Goal: Information Seeking & Learning: Check status

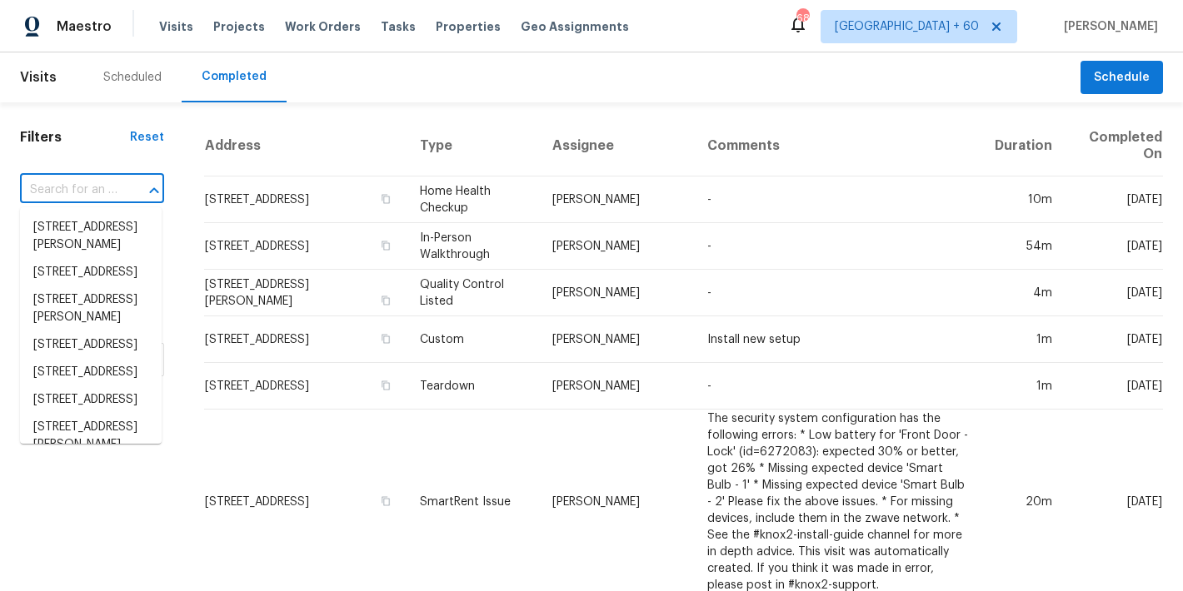
type input "[STREET_ADDRESS]"
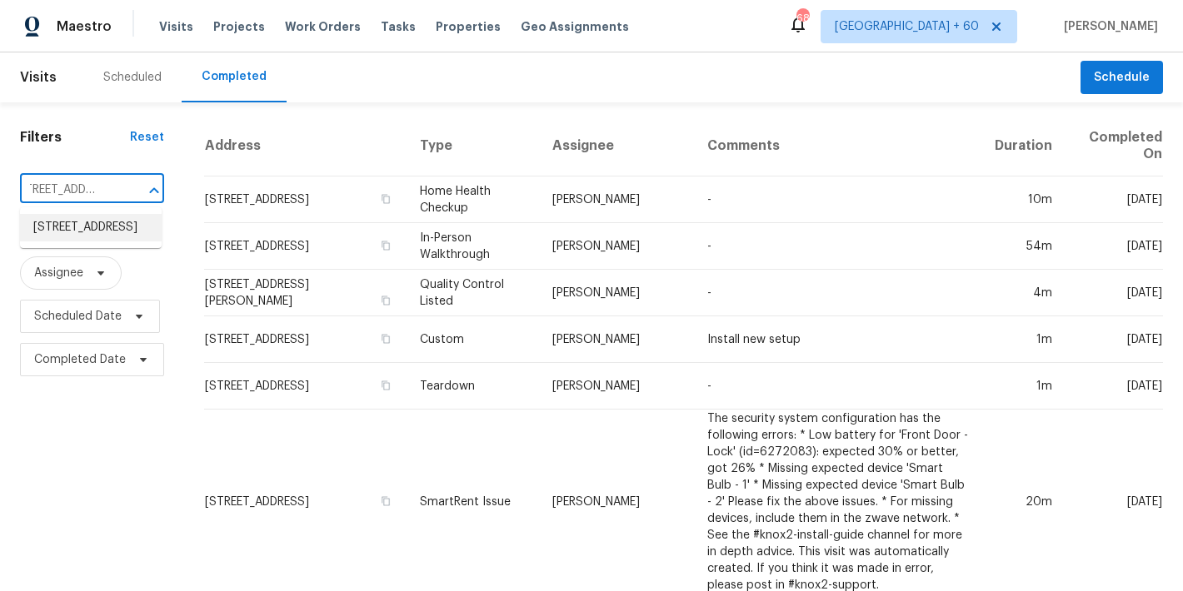
click at [68, 242] on li "[STREET_ADDRESS]" at bounding box center [91, 227] width 142 height 27
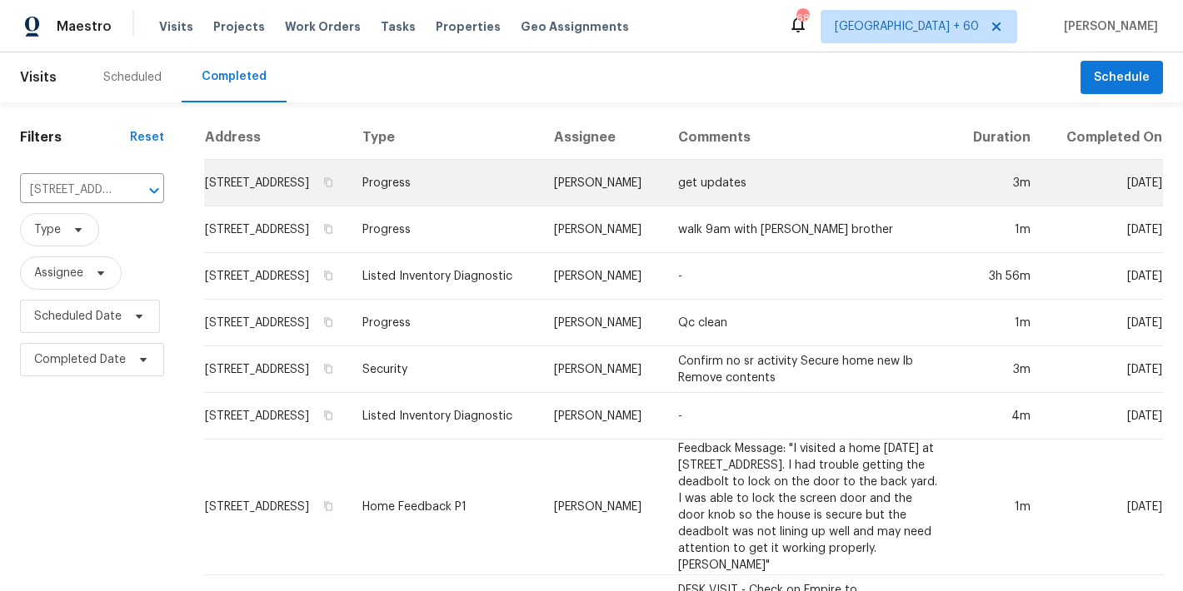
click at [244, 192] on td "[STREET_ADDRESS]" at bounding box center [276, 183] width 145 height 47
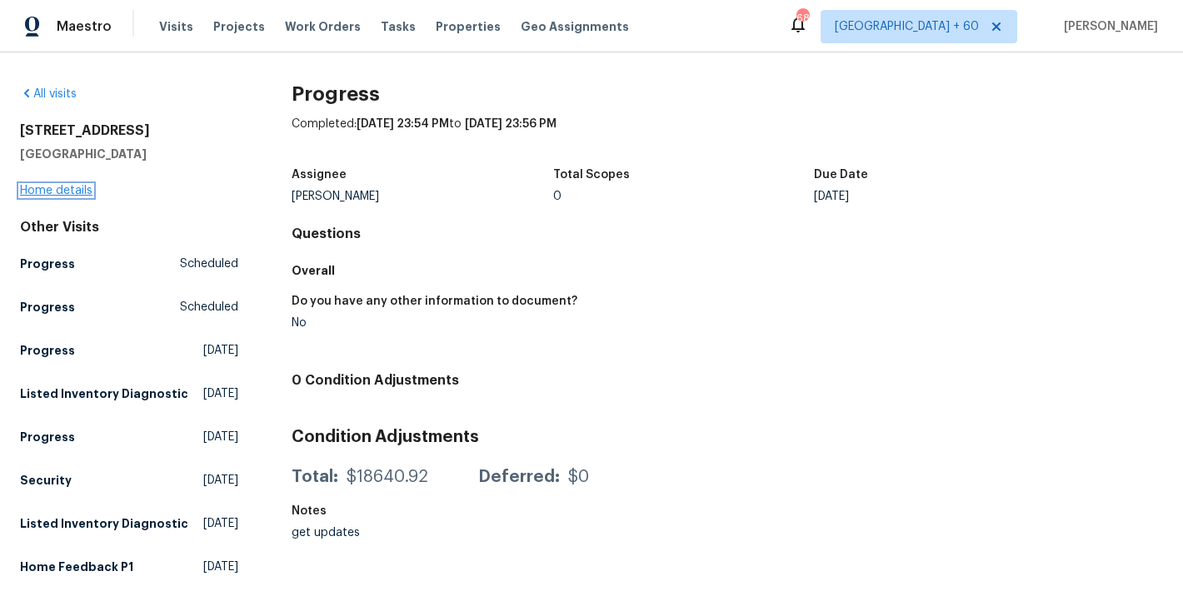
click at [46, 192] on link "Home details" at bounding box center [56, 191] width 72 height 12
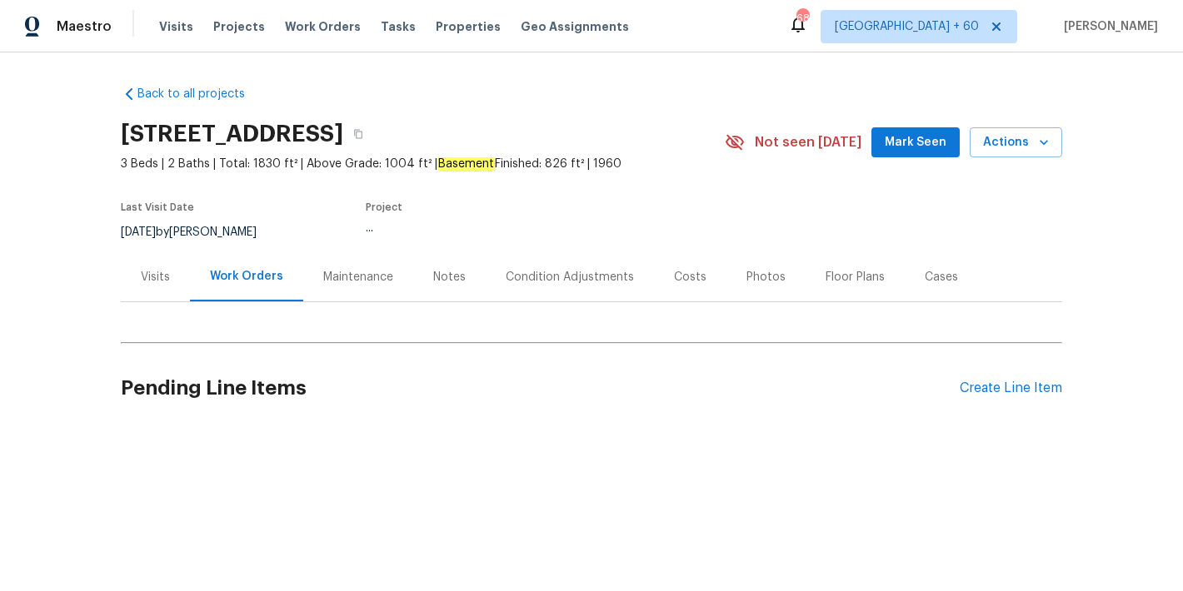
click at [920, 139] on span "Mark Seen" at bounding box center [916, 142] width 62 height 21
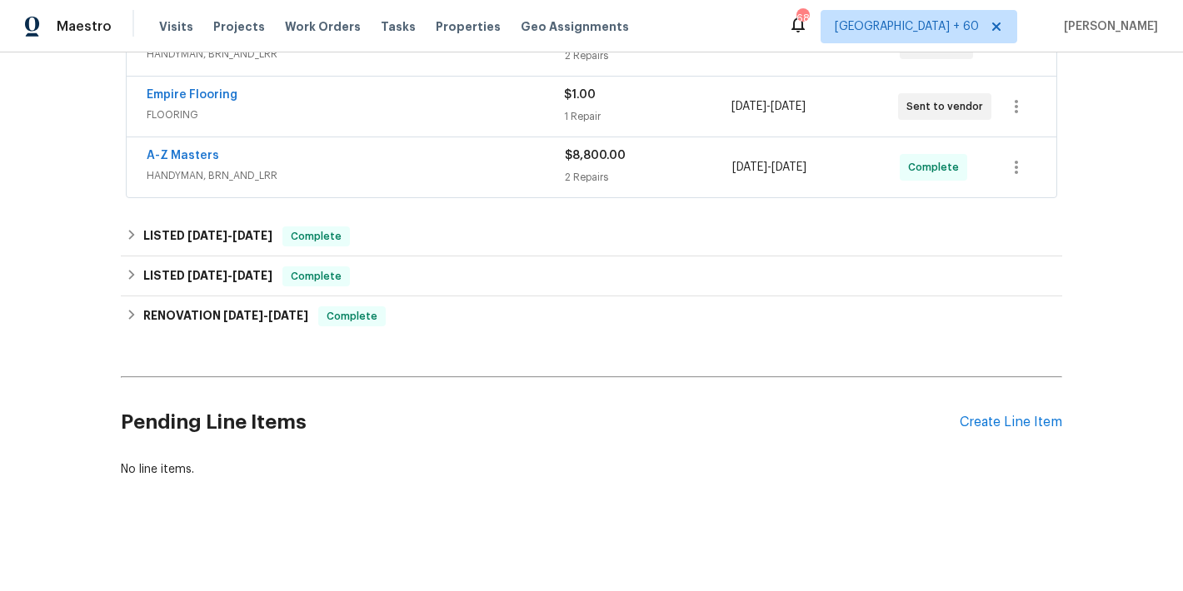
scroll to position [430, 0]
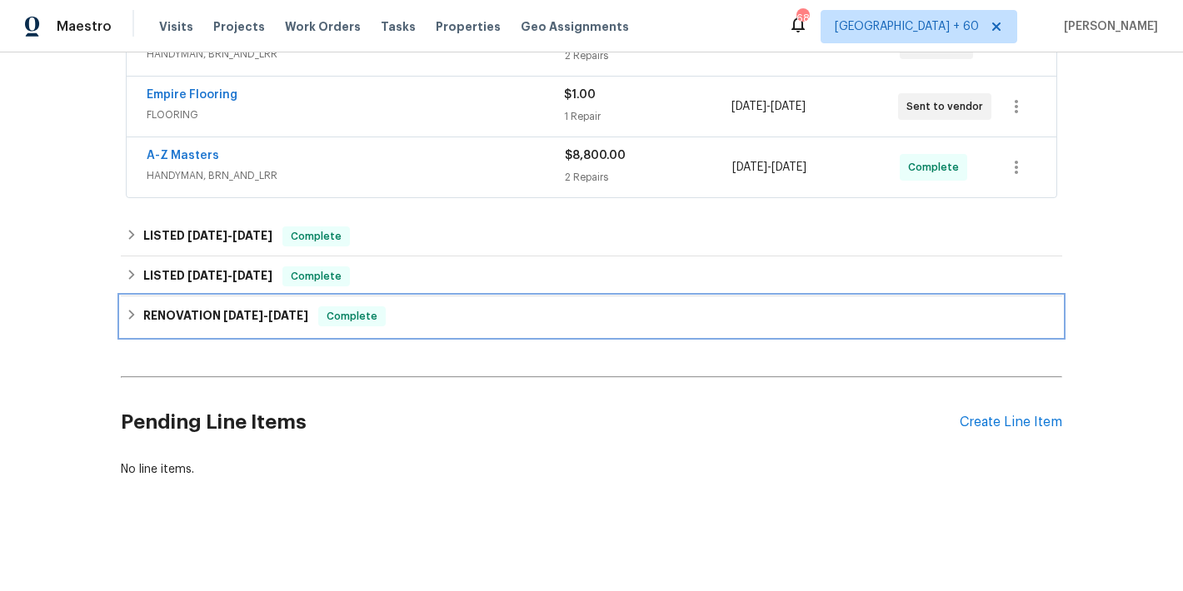
click at [298, 310] on span "[DATE]" at bounding box center [288, 316] width 40 height 12
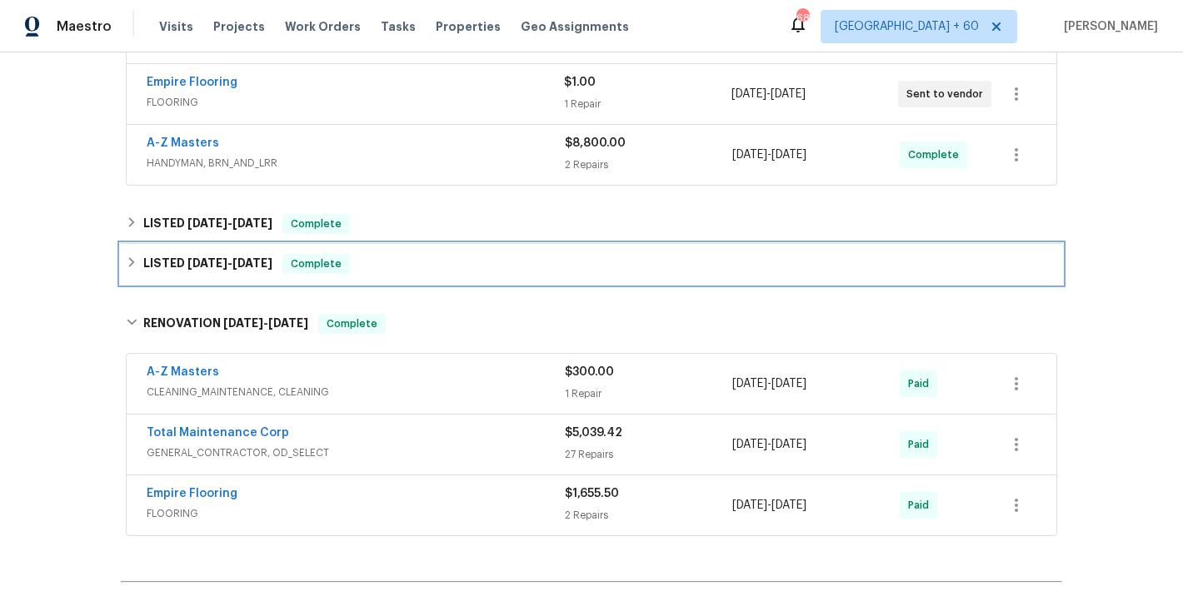
click at [272, 272] on h6 "LISTED 2/25/25 - 3/26/25" at bounding box center [207, 264] width 129 height 20
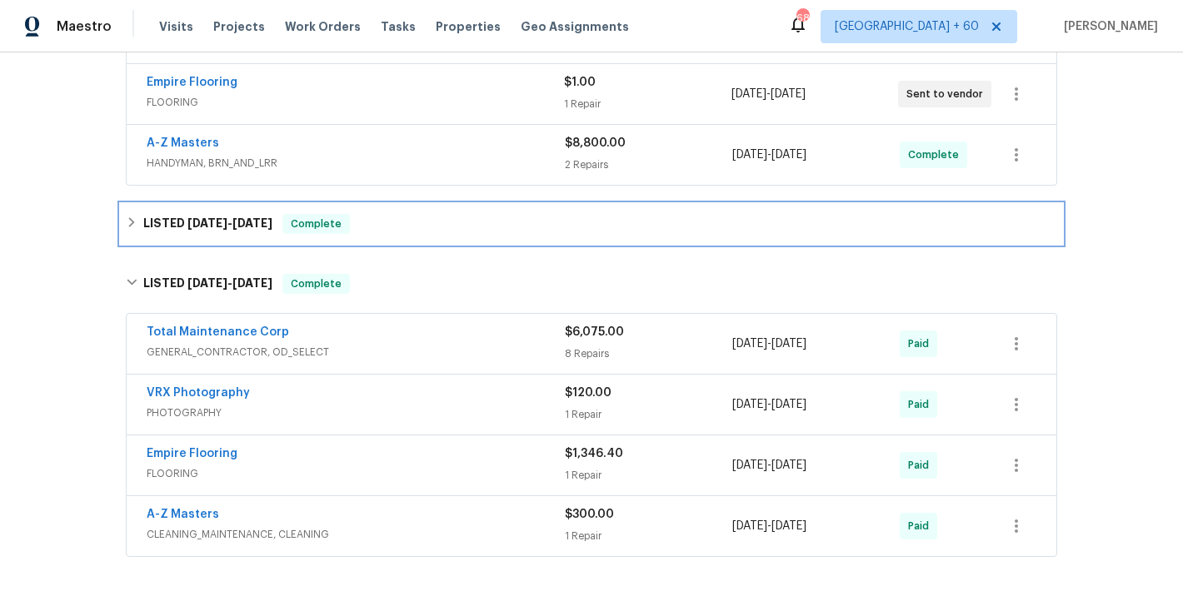
click at [247, 217] on span "[DATE]" at bounding box center [252, 223] width 40 height 12
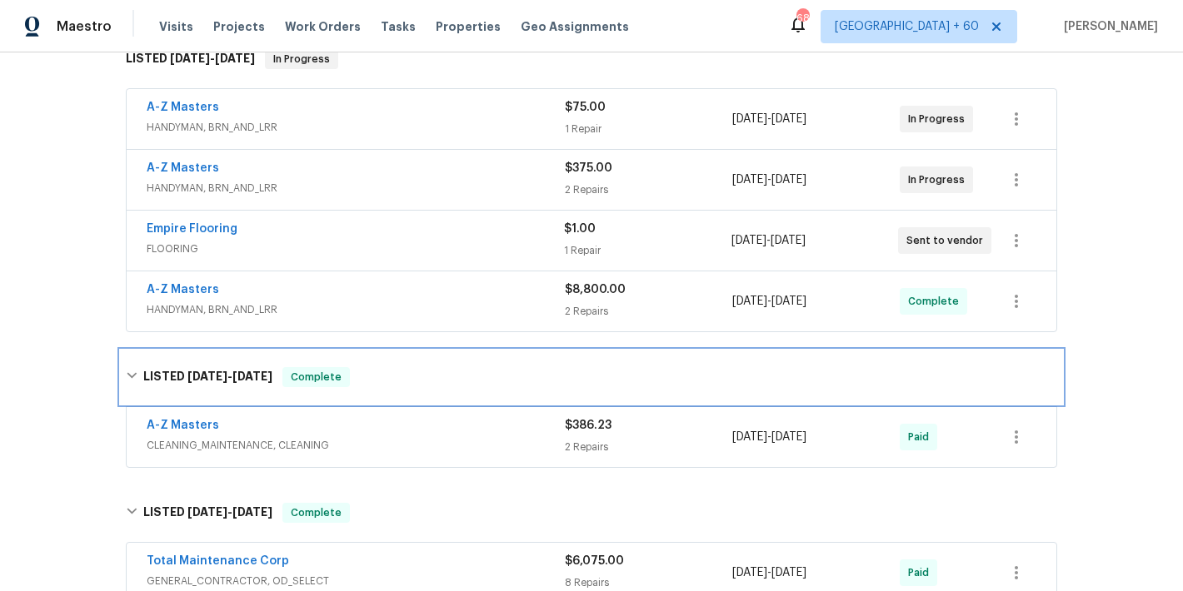
scroll to position [284, 0]
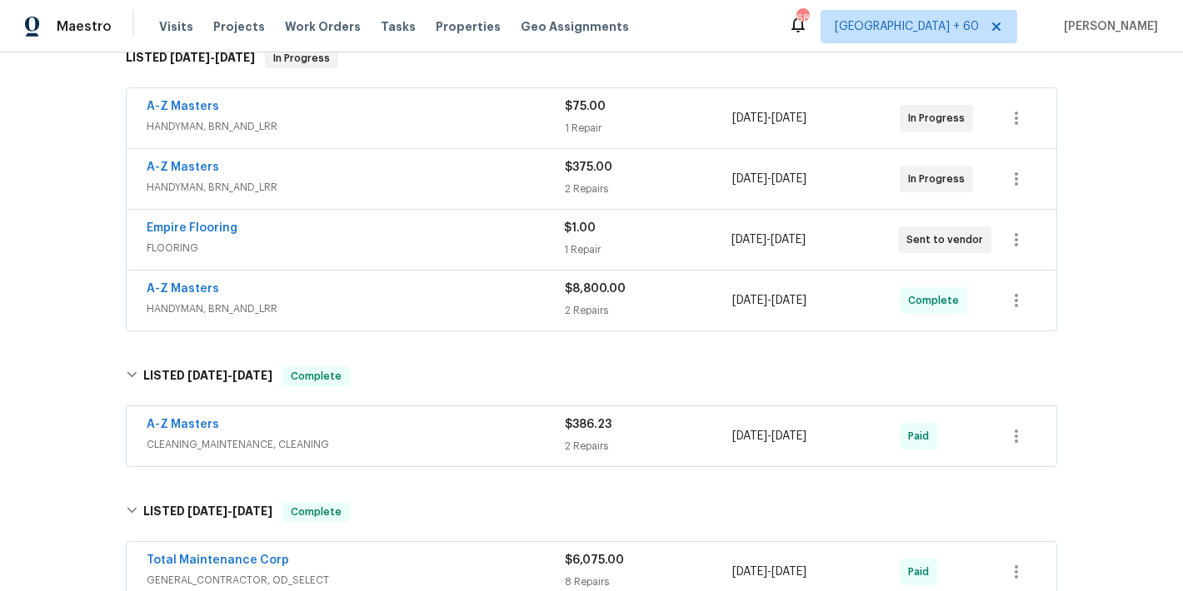
click at [496, 294] on div "A-Z Masters" at bounding box center [356, 291] width 418 height 20
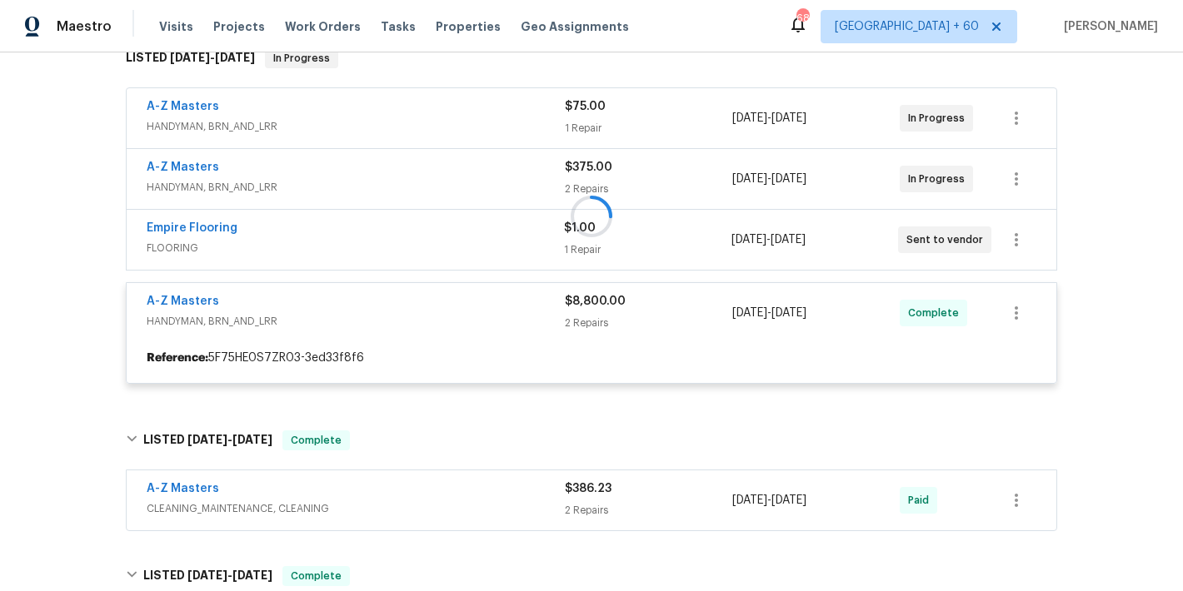
scroll to position [245, 0]
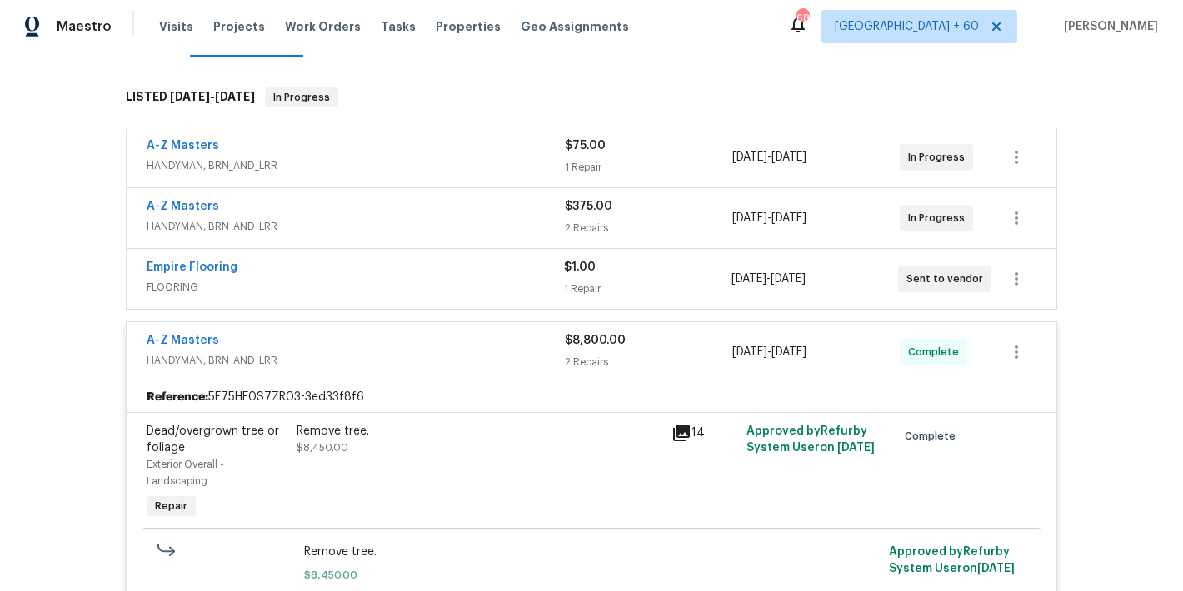
click at [510, 277] on div "Empire Flooring" at bounding box center [355, 269] width 417 height 20
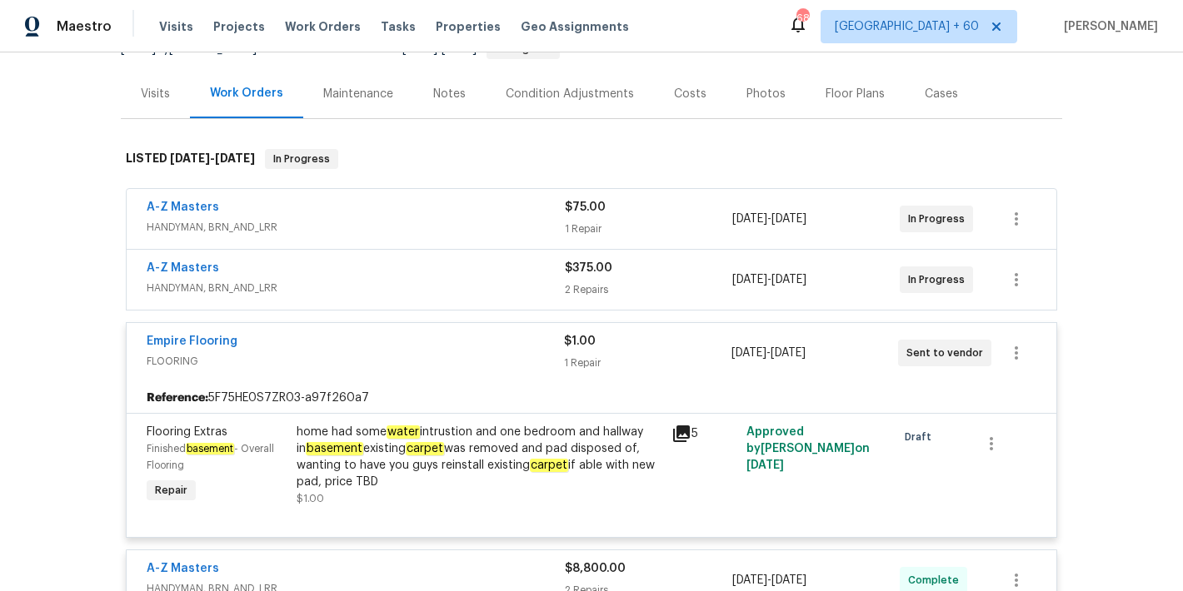
scroll to position [175, 0]
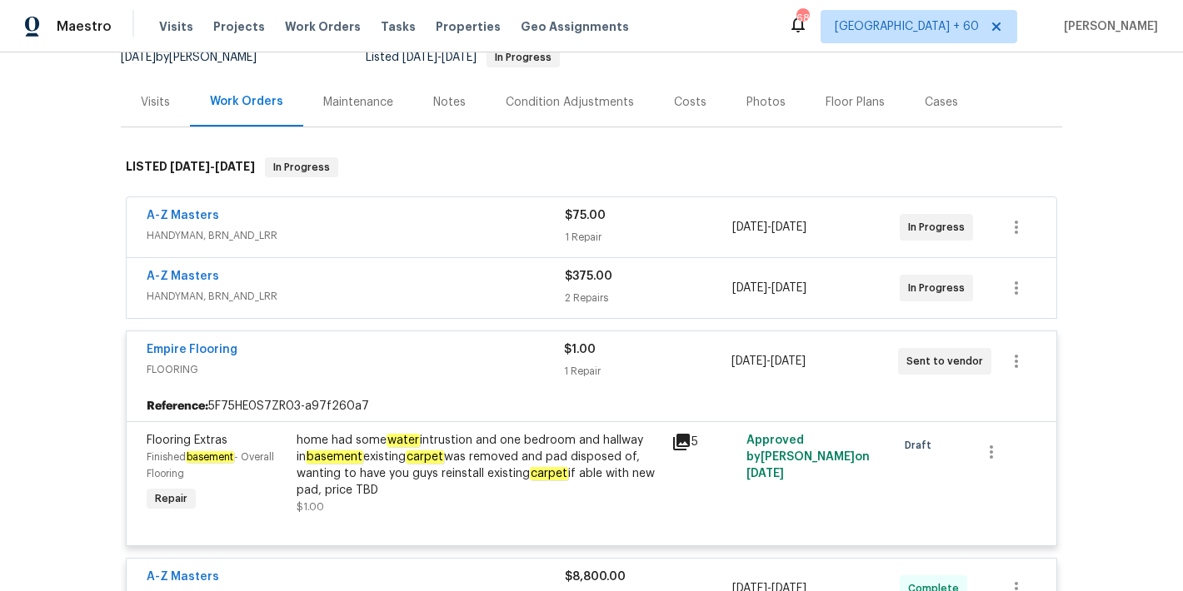
click at [518, 275] on div "A-Z Masters" at bounding box center [356, 278] width 418 height 20
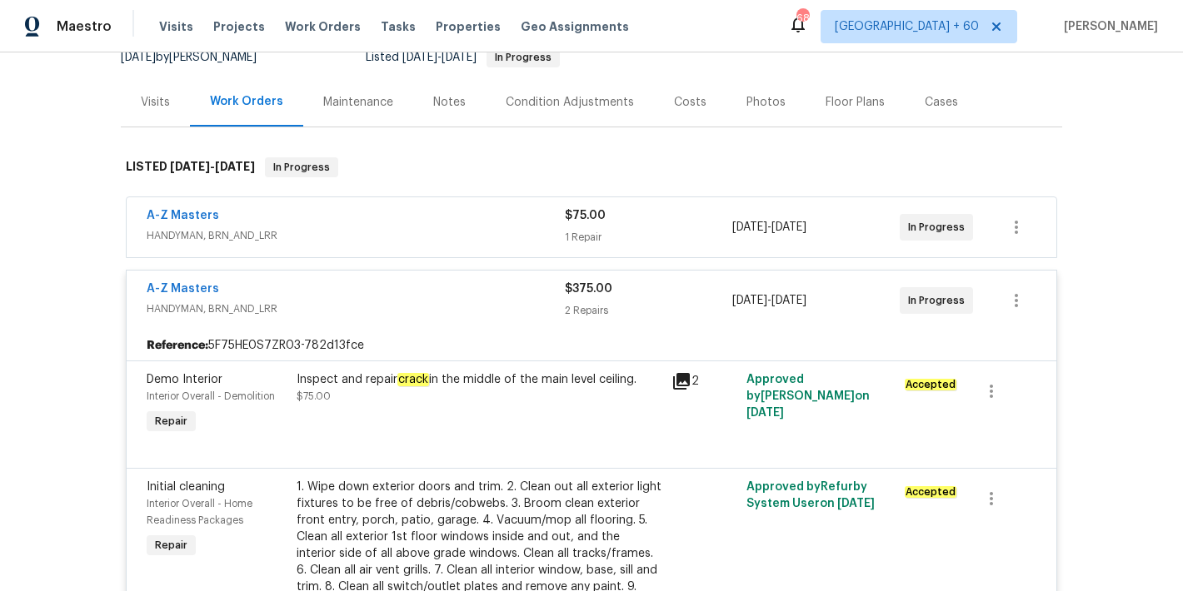
click at [511, 228] on span "HANDYMAN, BRN_AND_LRR" at bounding box center [356, 235] width 418 height 17
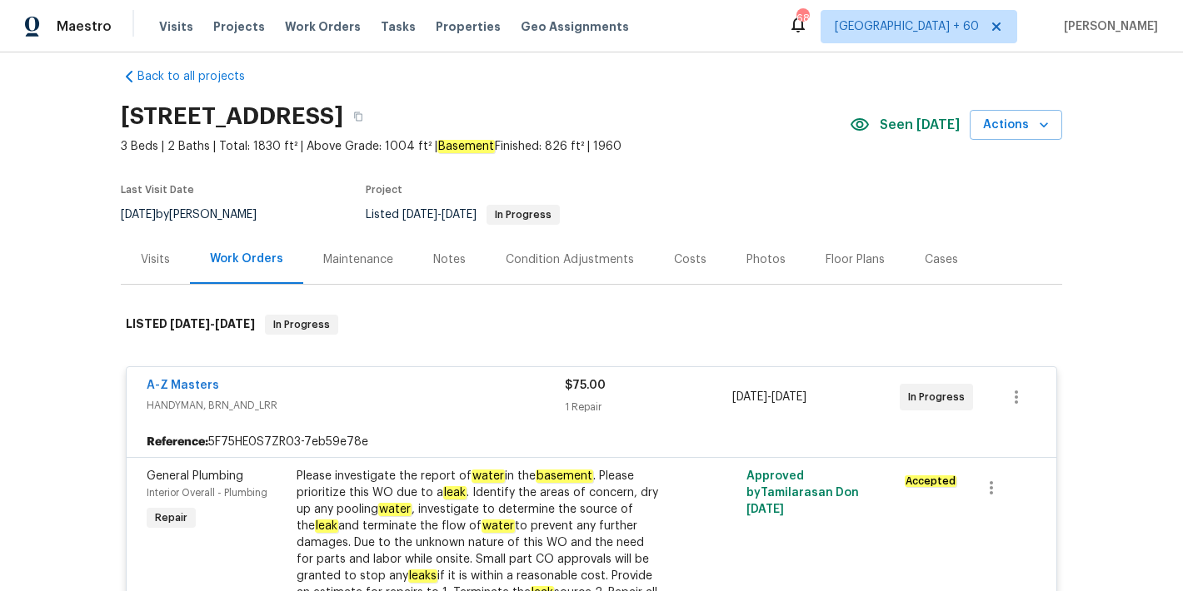
scroll to position [0, 0]
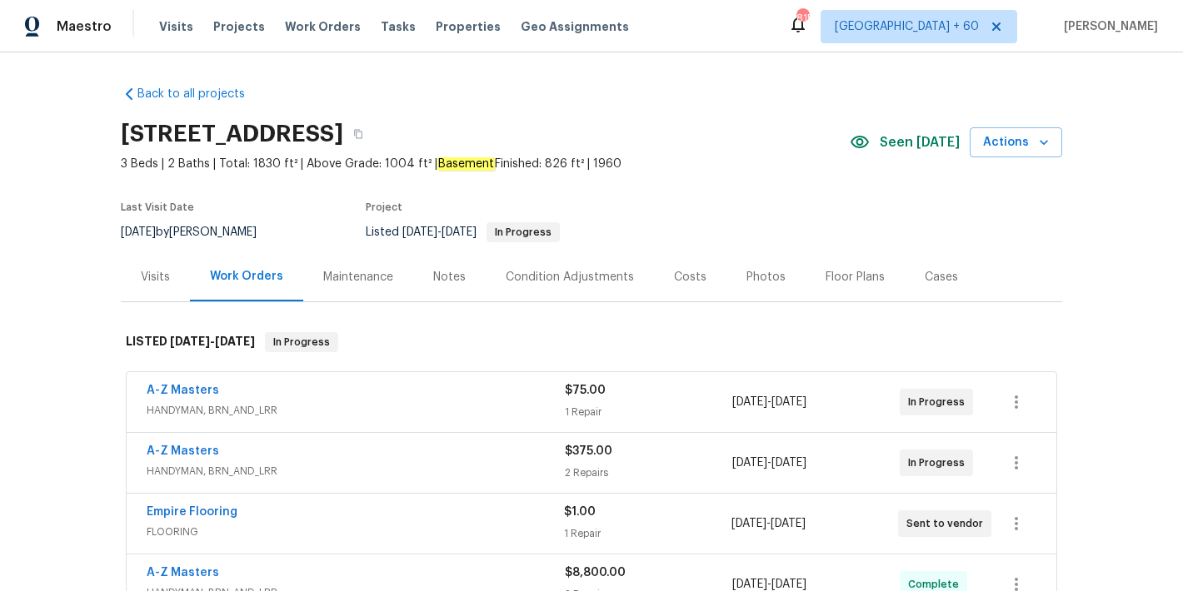
click at [906, 144] on span "Seen [DATE]" at bounding box center [920, 142] width 80 height 17
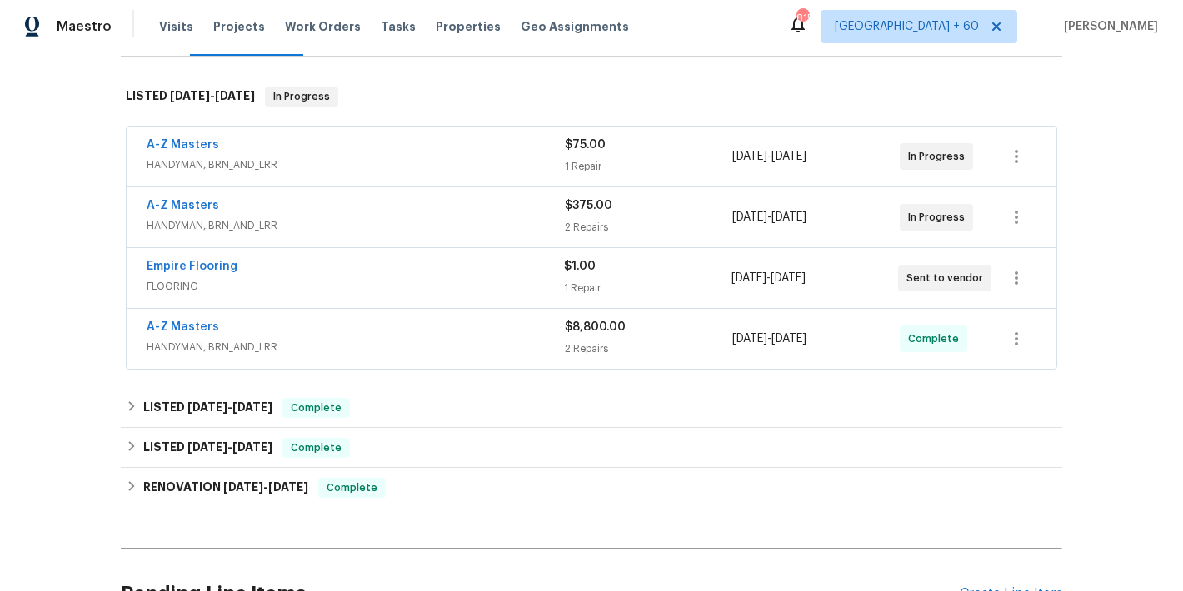
scroll to position [248, 0]
